Goal: Check status: Check status

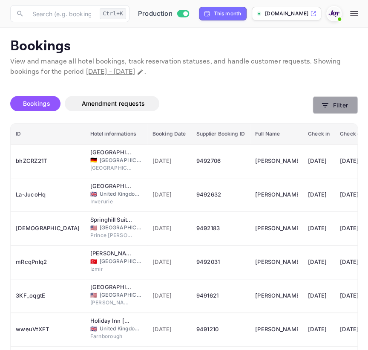
click at [351, 107] on button "Filter" at bounding box center [335, 104] width 45 height 17
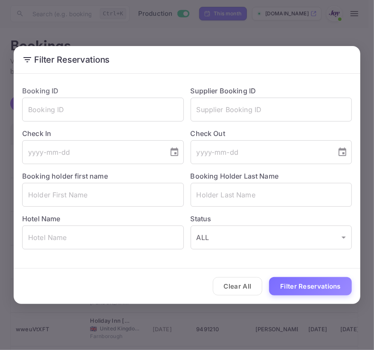
click at [334, 96] on div "Supplier Booking ID ​" at bounding box center [268, 100] width 168 height 43
click at [331, 101] on input "text" at bounding box center [272, 110] width 162 height 24
paste input "9246361"
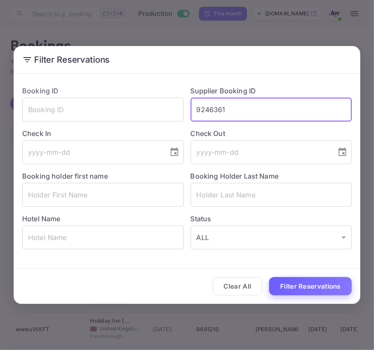
type input "9246361"
click at [295, 291] on button "Filter Reservations" at bounding box center [310, 286] width 83 height 18
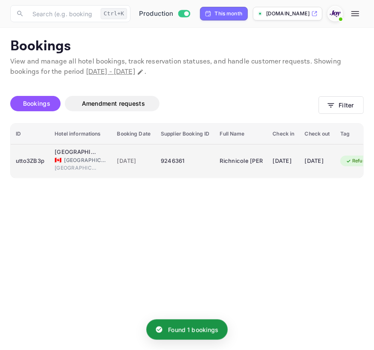
click at [65, 162] on span "[GEOGRAPHIC_DATA]" at bounding box center [85, 160] width 43 height 8
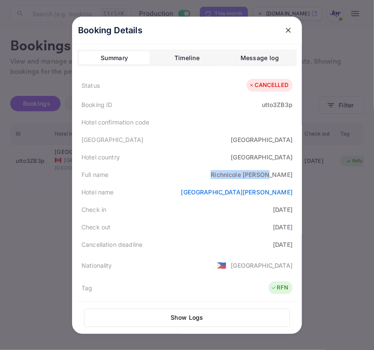
drag, startPoint x: 224, startPoint y: 175, endPoint x: 292, endPoint y: 174, distance: 68.2
click at [292, 174] on div "Full name Richnicole Ignacio" at bounding box center [187, 174] width 220 height 17
copy div "Richnicole Ignacio"
drag, startPoint x: 288, startPoint y: 28, endPoint x: 288, endPoint y: 32, distance: 4.7
click at [288, 28] on icon "close" at bounding box center [288, 30] width 9 height 9
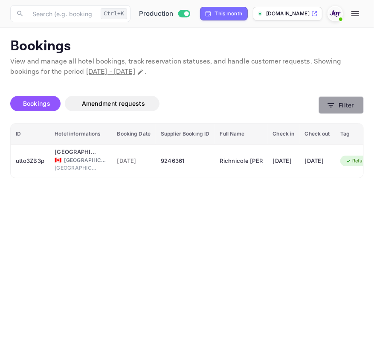
click at [327, 101] on icon "button" at bounding box center [331, 105] width 9 height 9
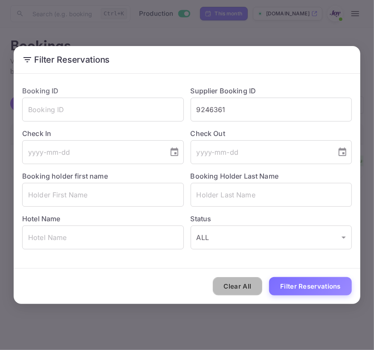
click at [238, 292] on button "Clear All" at bounding box center [238, 286] width 50 height 18
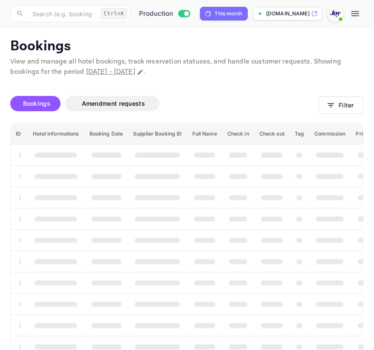
click at [238, 292] on div "Clear All Filter Reservations" at bounding box center [187, 286] width 347 height 35
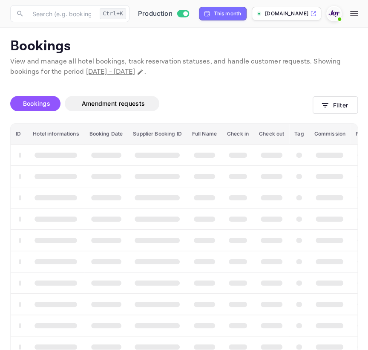
click at [238, 292] on th "booking table" at bounding box center [238, 282] width 32 height 21
click at [324, 106] on icon "button" at bounding box center [325, 105] width 9 height 9
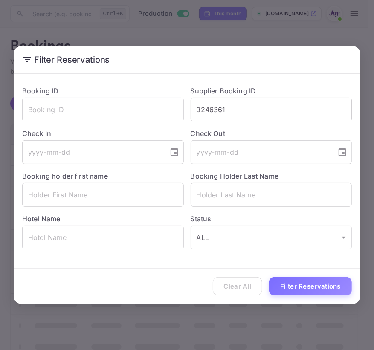
click at [232, 115] on input "9246361" at bounding box center [272, 110] width 162 height 24
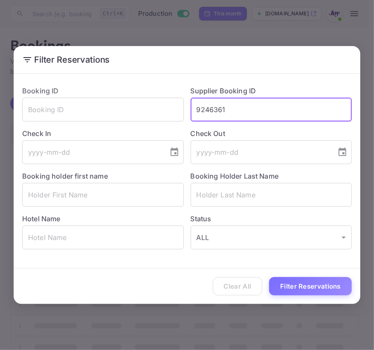
click at [232, 115] on input "9246361" at bounding box center [272, 110] width 162 height 24
paste input "433539"
type input "9433539"
click at [289, 279] on button "Filter Reservations" at bounding box center [310, 286] width 83 height 18
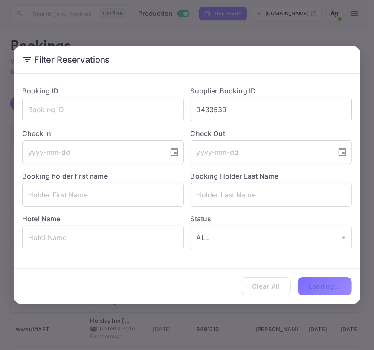
click at [243, 111] on input "9433539" at bounding box center [272, 110] width 162 height 24
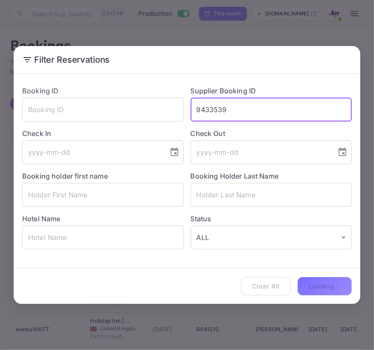
click at [243, 111] on input "9433539" at bounding box center [272, 110] width 162 height 24
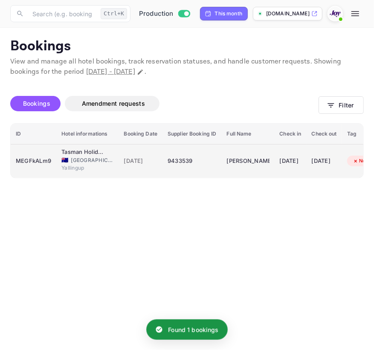
click at [69, 150] on div "Tasman Holiday Parks - Yallingup Caves" at bounding box center [82, 152] width 43 height 9
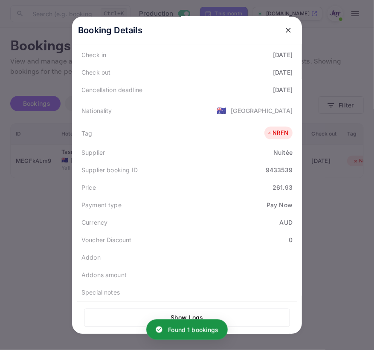
scroll to position [116, 0]
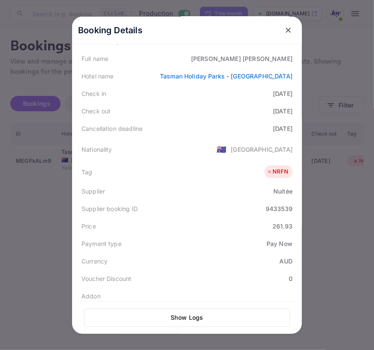
click at [284, 30] on icon "close" at bounding box center [288, 30] width 9 height 9
